Goal: Task Accomplishment & Management: Manage account settings

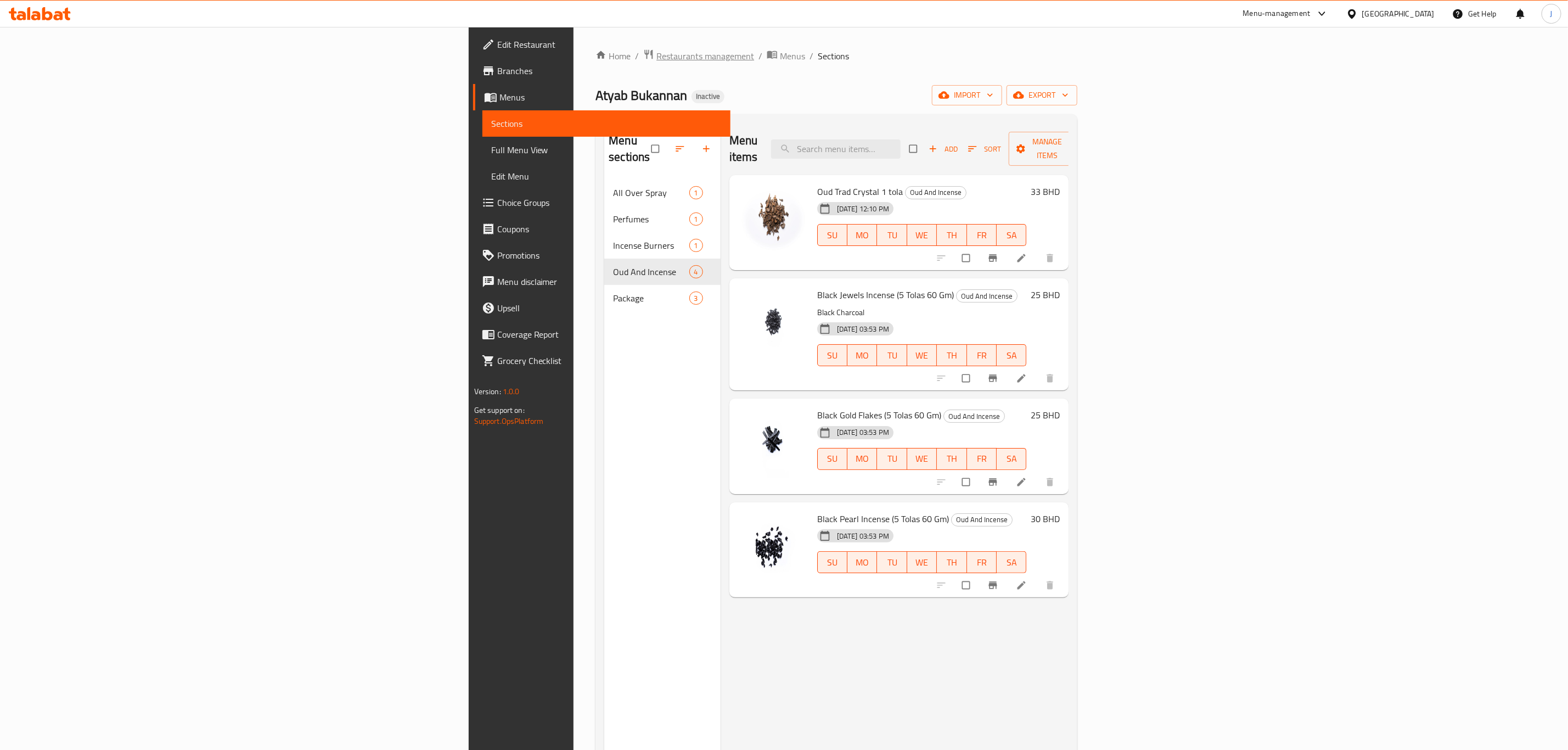
click at [657, 60] on span "Restaurants management" at bounding box center [705, 55] width 98 height 13
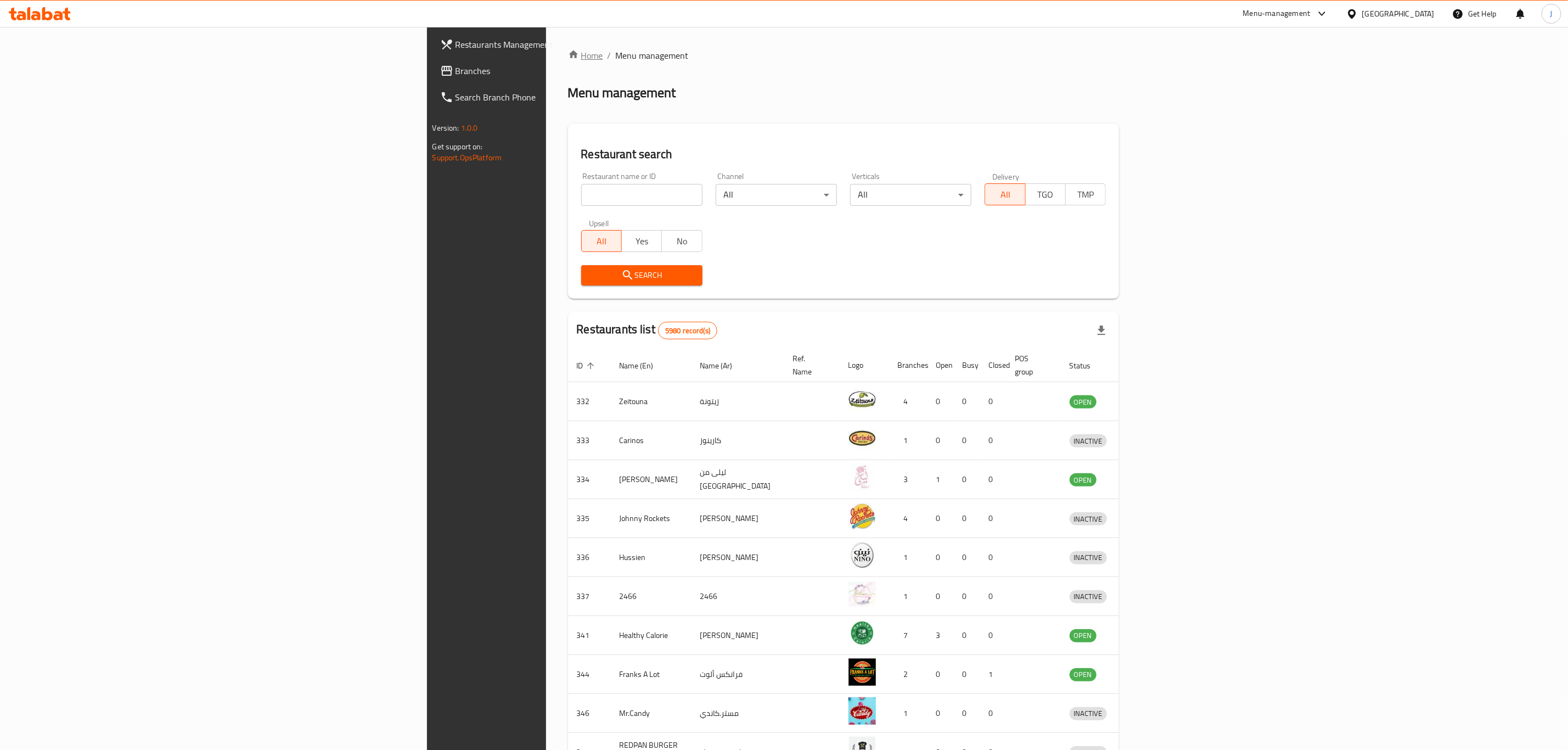
click at [568, 60] on link "Home" at bounding box center [585, 55] width 35 height 13
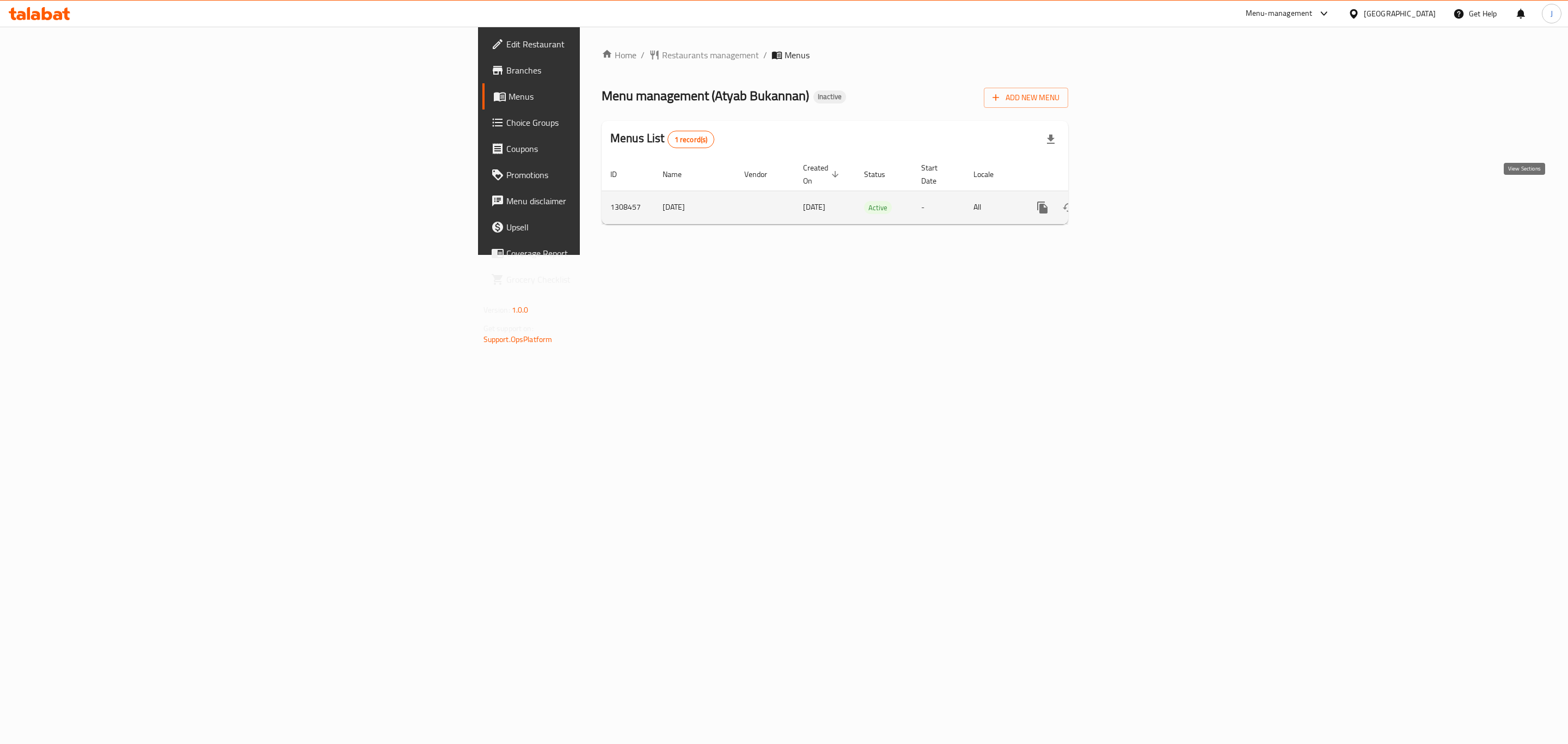
click at [1127, 202] on icon "enhanced table" at bounding box center [1121, 207] width 13 height 13
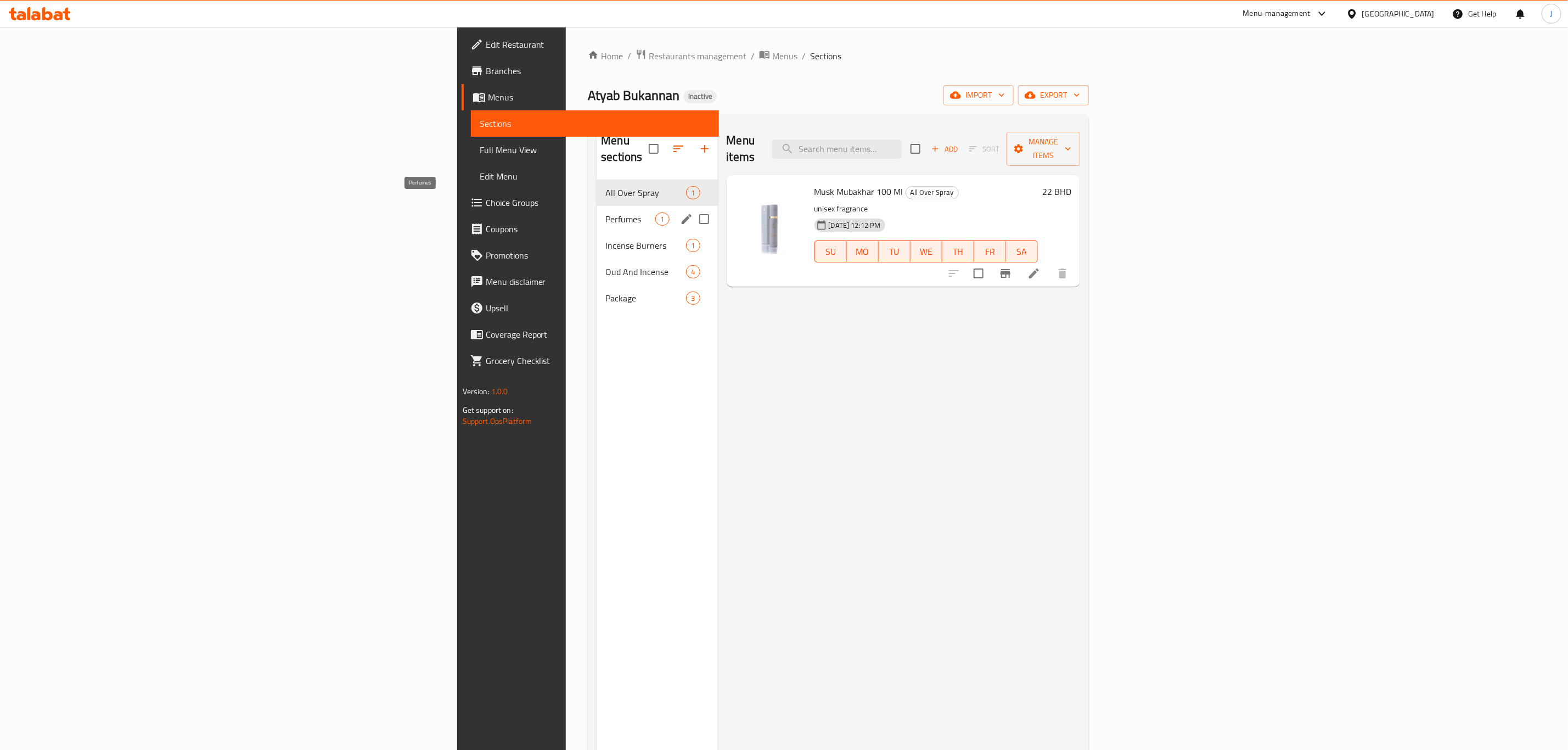
click at [606, 212] on span "Perfumes" at bounding box center [630, 218] width 50 height 13
click at [606, 239] on span "Incense Burners" at bounding box center [630, 245] width 50 height 13
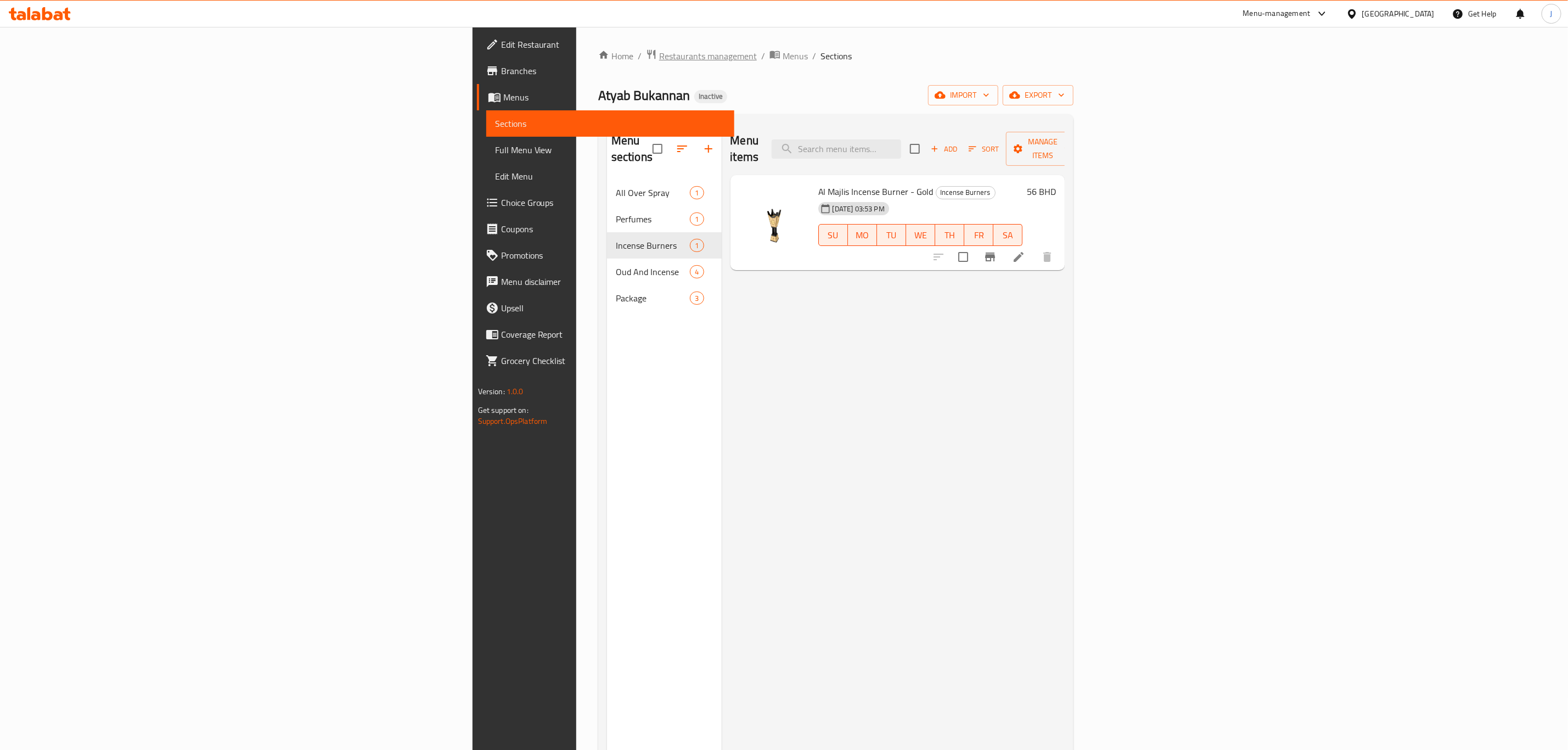
click at [659, 49] on span "Restaurants management" at bounding box center [708, 55] width 98 height 13
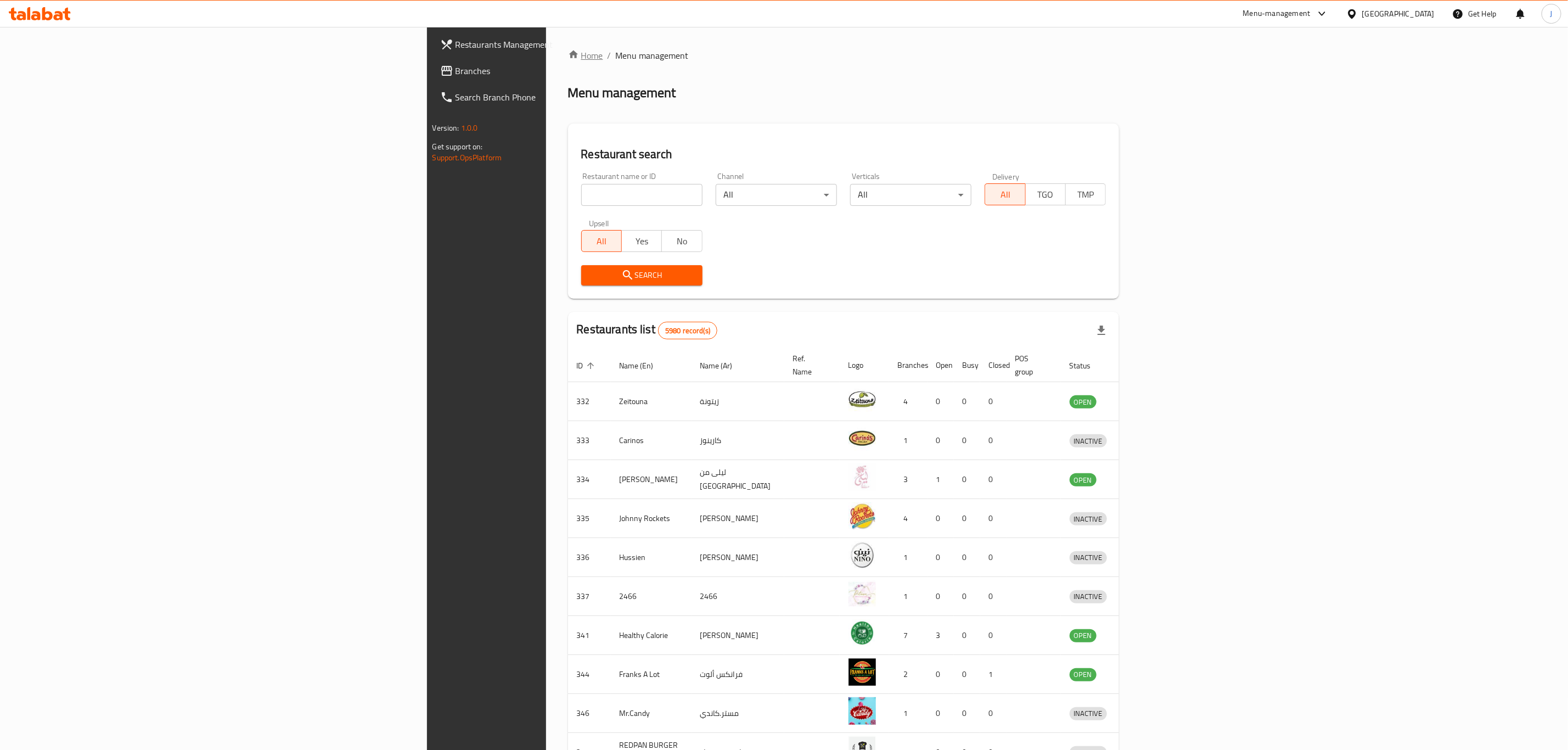
click at [568, 55] on link "Home" at bounding box center [585, 55] width 35 height 13
